Goal: Task Accomplishment & Management: Manage account settings

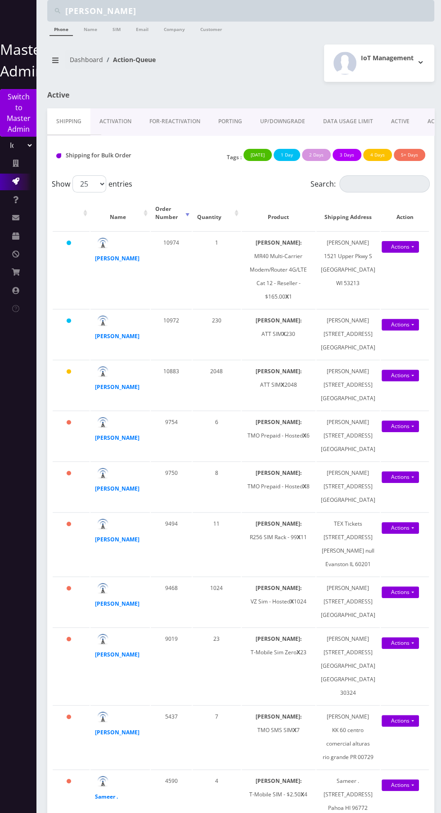
click at [10, 145] on select "Teltik Production My Link Mobile VennMobile Unlimited Advanced LTE [PERSON_NAME…" at bounding box center [18, 145] width 31 height 17
select select "23"
click at [3, 137] on select "Teltik Production My Link Mobile VennMobile Unlimited Advanced LTE [PERSON_NAME…" at bounding box center [18, 145] width 31 height 17
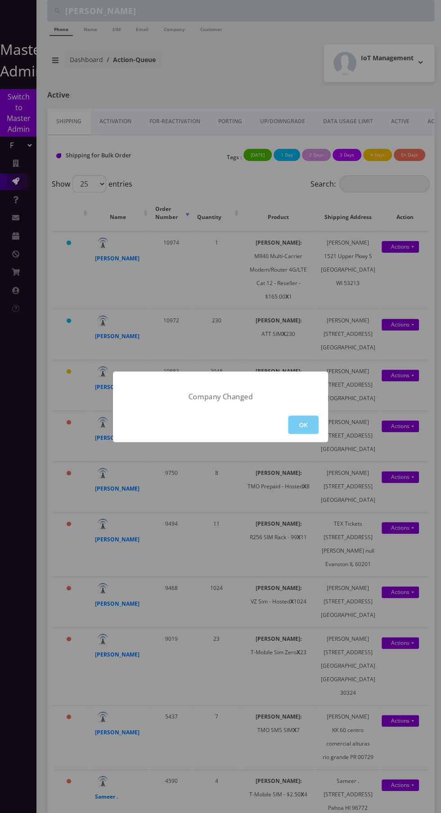
click at [314, 426] on button "OK" at bounding box center [303, 425] width 31 height 18
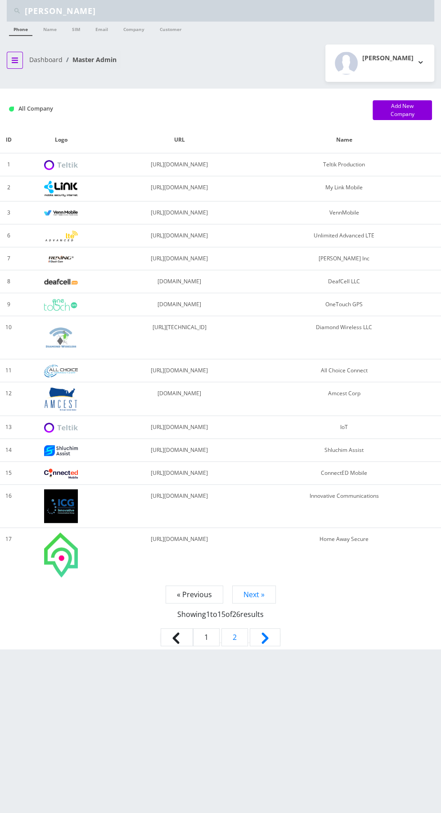
click at [14, 59] on icon "breadcrumb" at bounding box center [15, 60] width 6 height 5
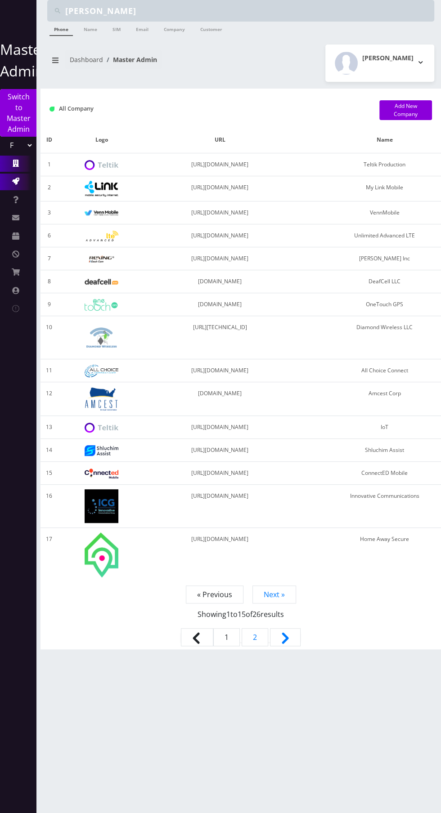
click at [18, 178] on icon at bounding box center [15, 181] width 7 height 7
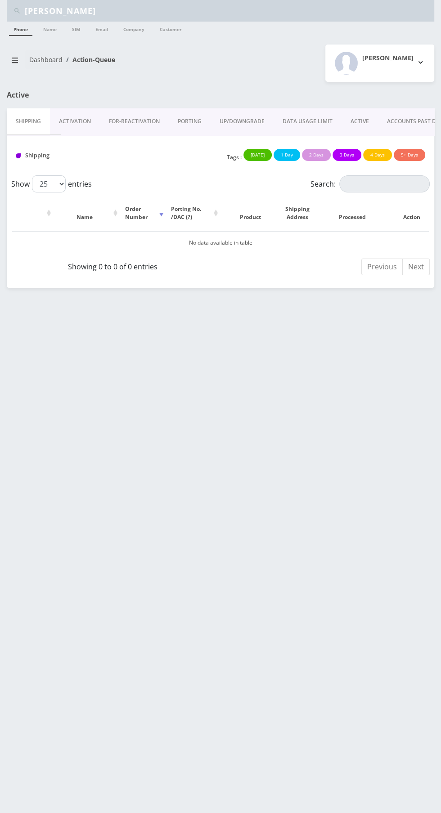
click at [359, 117] on link "ACTIVE" at bounding box center [359, 121] width 36 height 26
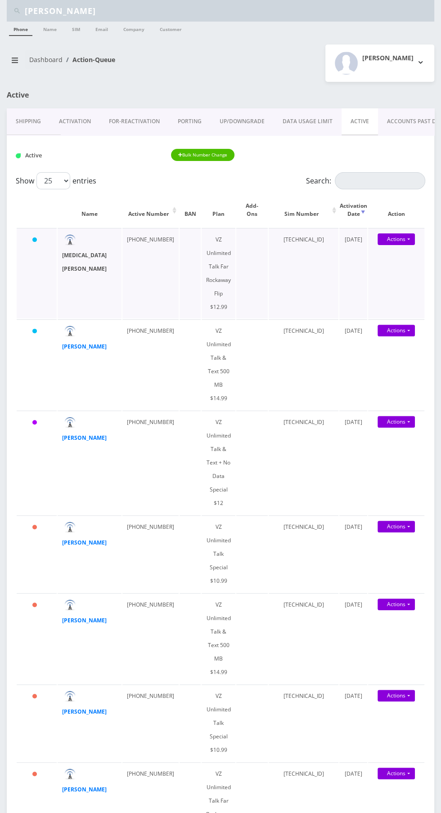
click at [67, 255] on strong "Tobi Eisenberger" at bounding box center [84, 261] width 45 height 21
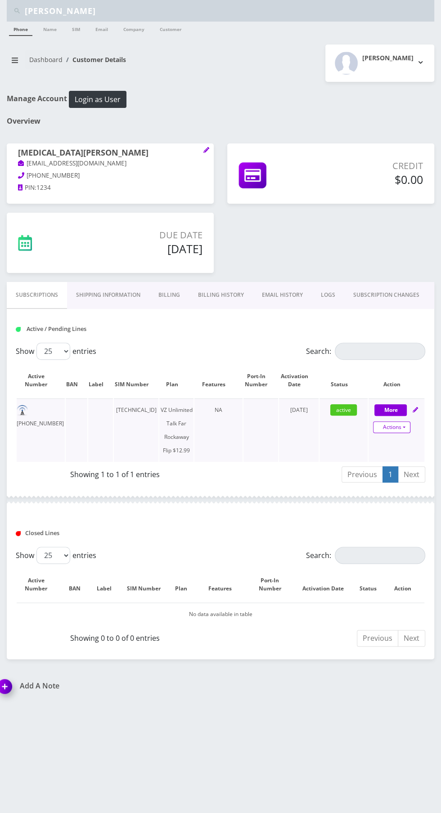
click at [399, 429] on link "Actions" at bounding box center [391, 428] width 37 height 12
select select "372"
